Goal: Task Accomplishment & Management: Use online tool/utility

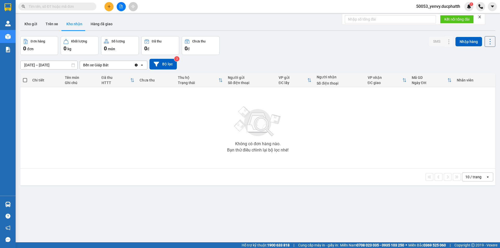
click at [123, 6] on icon "file-add" at bounding box center [121, 7] width 4 height 4
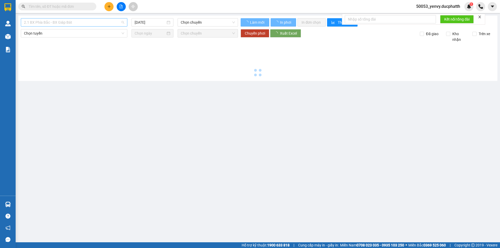
click at [58, 24] on span "2.1 BX Phía Bắc - BX Giáp Bát" at bounding box center [74, 22] width 100 height 8
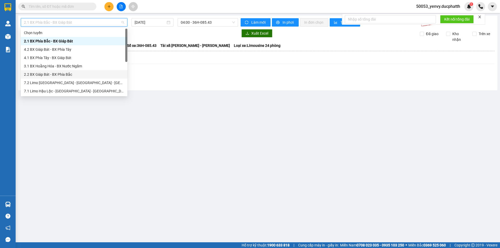
click at [57, 75] on div "2.2 BX Giáp Bát - BX Phía Bắc" at bounding box center [74, 75] width 100 height 6
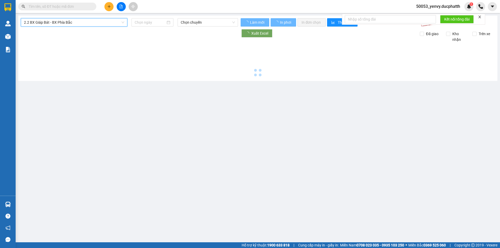
type input "[DATE]"
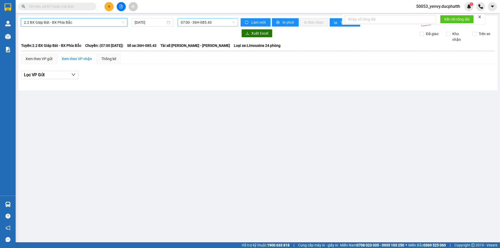
click at [206, 25] on span "07:00 - 36H-085.43" at bounding box center [208, 22] width 54 height 8
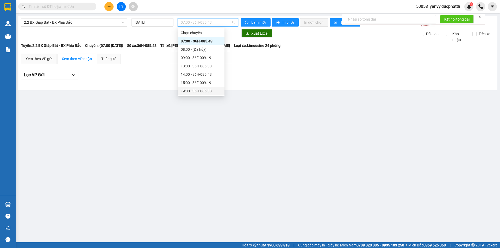
click at [192, 90] on div "19:00 - 36H-085.33" at bounding box center [201, 91] width 41 height 6
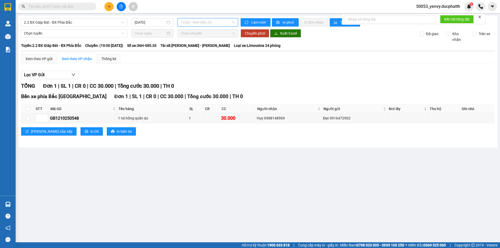
click at [202, 20] on span "19:00 - 36H-085.33" at bounding box center [208, 22] width 54 height 8
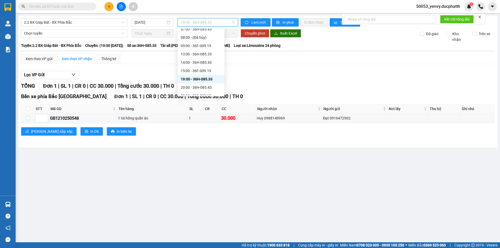
scroll to position [17, 0]
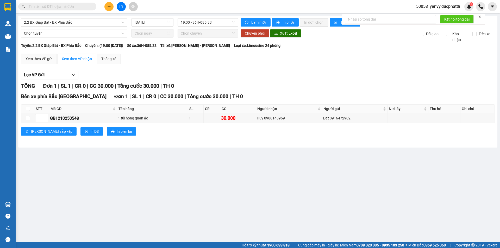
click at [291, 72] on div "Lọc VP Gửi" at bounding box center [257, 75] width 473 height 9
click at [27, 118] on input "checkbox" at bounding box center [28, 118] width 4 height 4
checkbox input "true"
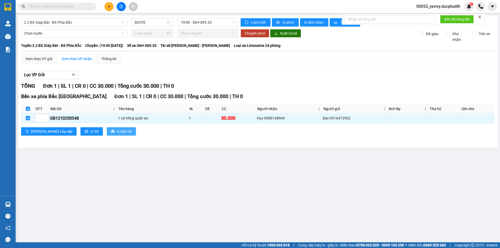
click at [117, 133] on span "In biên lai" at bounding box center [124, 132] width 15 height 6
click at [80, 133] on button "In DS" at bounding box center [91, 131] width 22 height 8
